Goal: Information Seeking & Learning: Learn about a topic

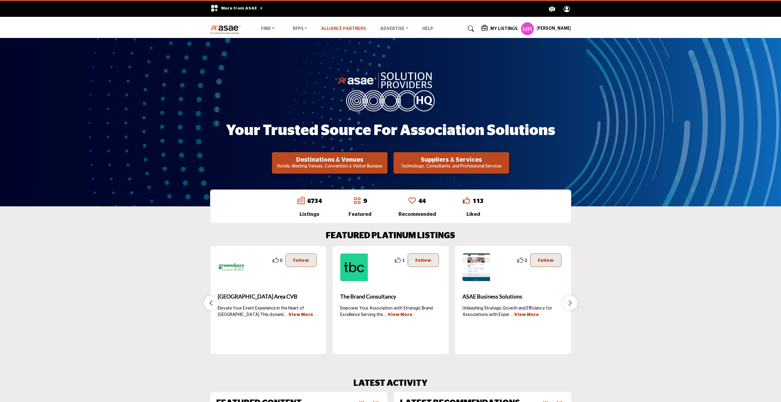
click at [346, 30] on link "Alliance Partners" at bounding box center [343, 29] width 45 height 4
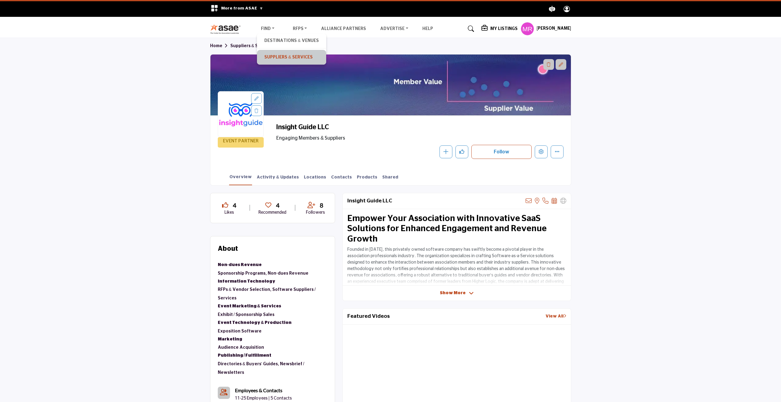
click at [289, 55] on link "Suppliers & Services" at bounding box center [291, 57] width 63 height 9
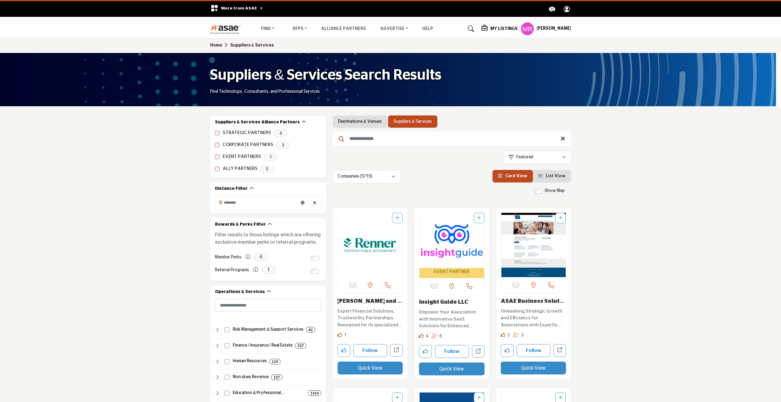
click at [363, 131] on div "Destinations & Venues Suppliers & Services Searched Term Searched Results" at bounding box center [452, 150] width 239 height 68
click at [362, 139] on input "Search Keyword" at bounding box center [452, 138] width 239 height 15
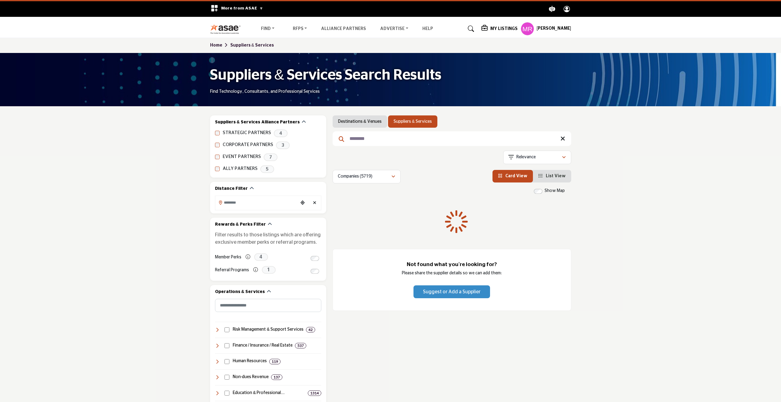
type input "********"
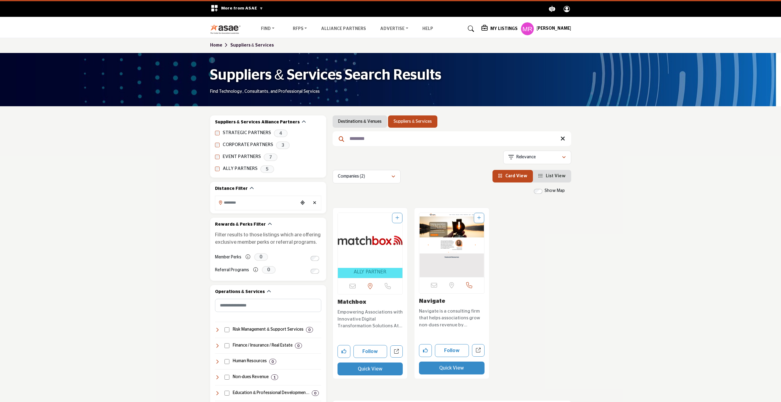
click at [373, 240] on img "Open Listing in new tab" at bounding box center [370, 240] width 65 height 55
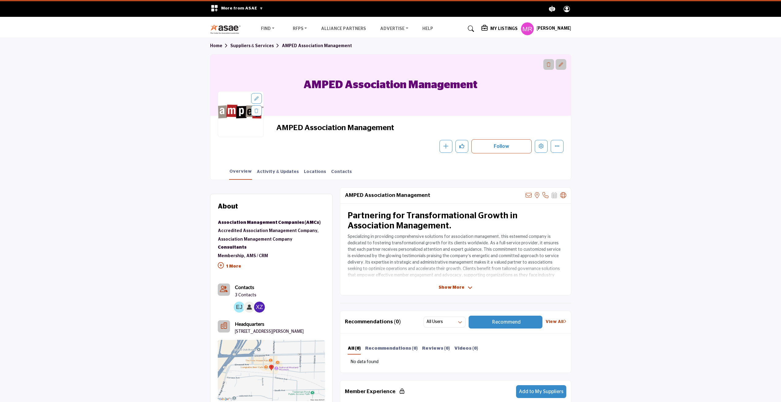
drag, startPoint x: 396, startPoint y: 131, endPoint x: 287, endPoint y: 131, distance: 108.2
click at [273, 130] on div "AMPED Association Management Follow Following Message Recommend Add to My Suppl…" at bounding box center [391, 138] width 346 height 30
copy span "AMPED Association Management"
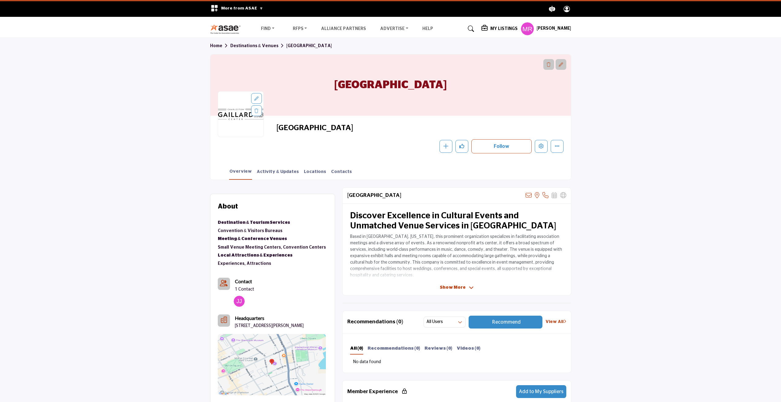
drag, startPoint x: 377, startPoint y: 125, endPoint x: 275, endPoint y: 128, distance: 102.4
click at [275, 128] on div "Charleston Gaillard Center Follow Following Message Recommend Add to My Supplie…" at bounding box center [391, 138] width 346 height 30
copy span "Charleston Gaillard Center"
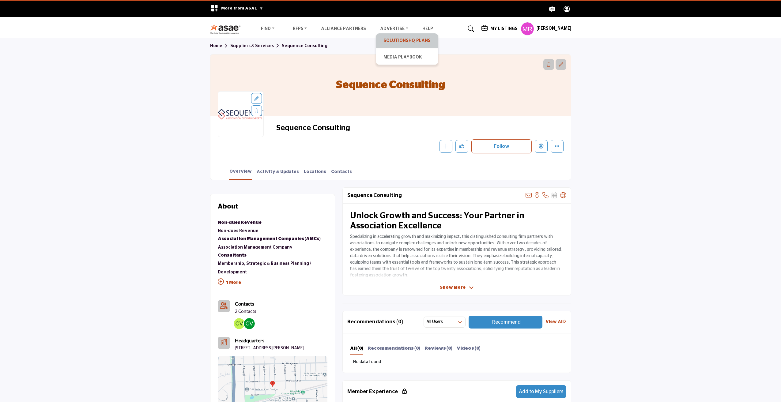
click at [398, 44] on link "SolutionsHQ Plans" at bounding box center [407, 40] width 56 height 9
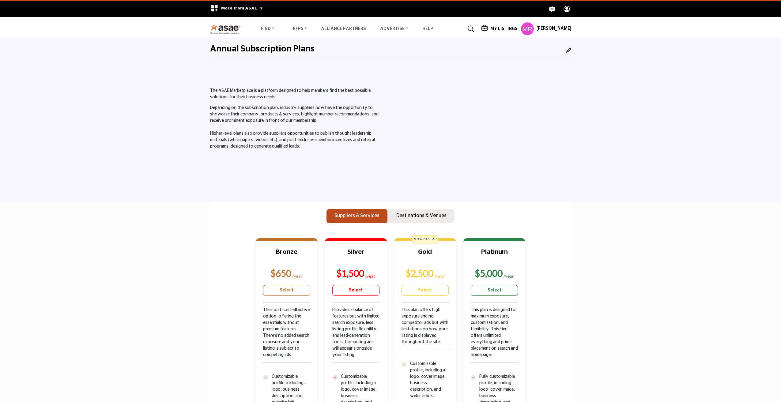
drag, startPoint x: 675, startPoint y: 212, endPoint x: 670, endPoint y: 224, distance: 12.8
click at [675, 211] on section "Suppliers & Services Destinations & Venues Bronze $650 Gold" at bounding box center [390, 406] width 781 height 408
